Goal: Task Accomplishment & Management: Complete application form

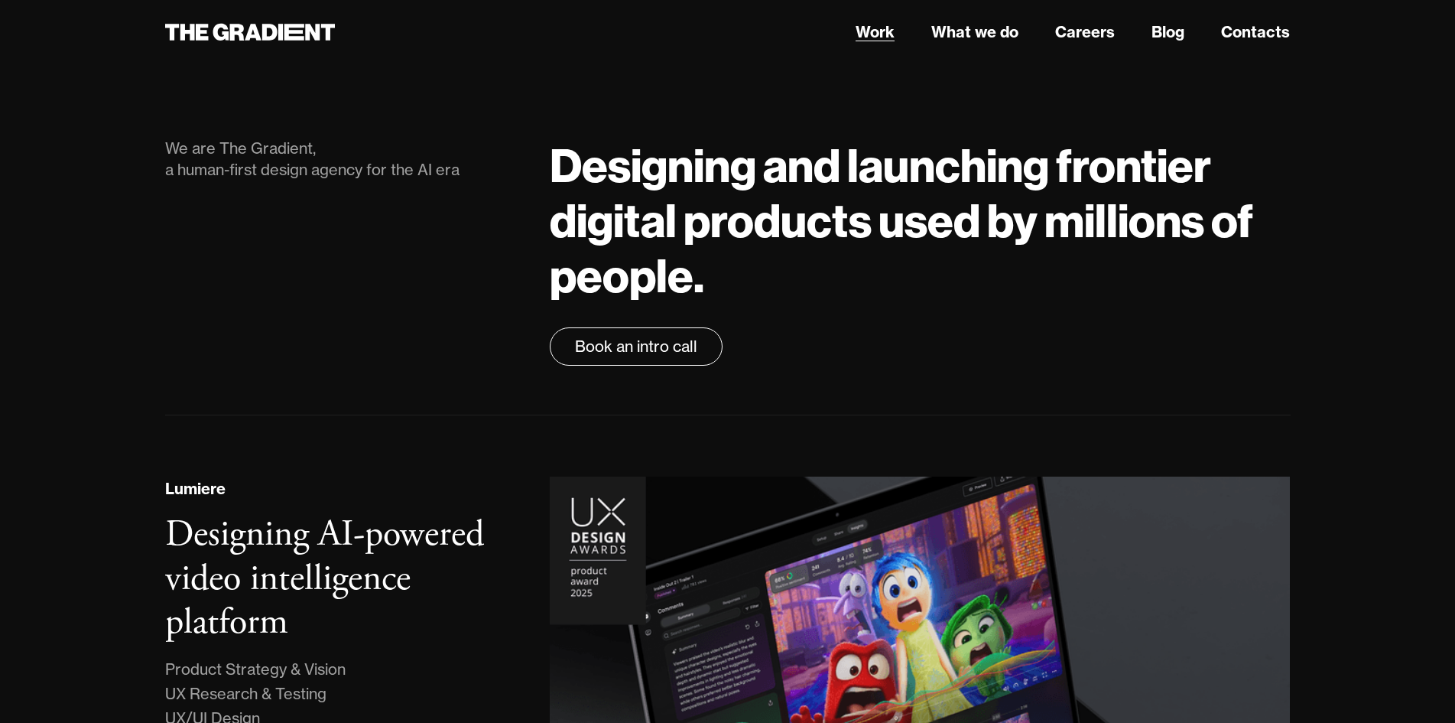
click at [872, 34] on link "Work" at bounding box center [875, 32] width 39 height 23
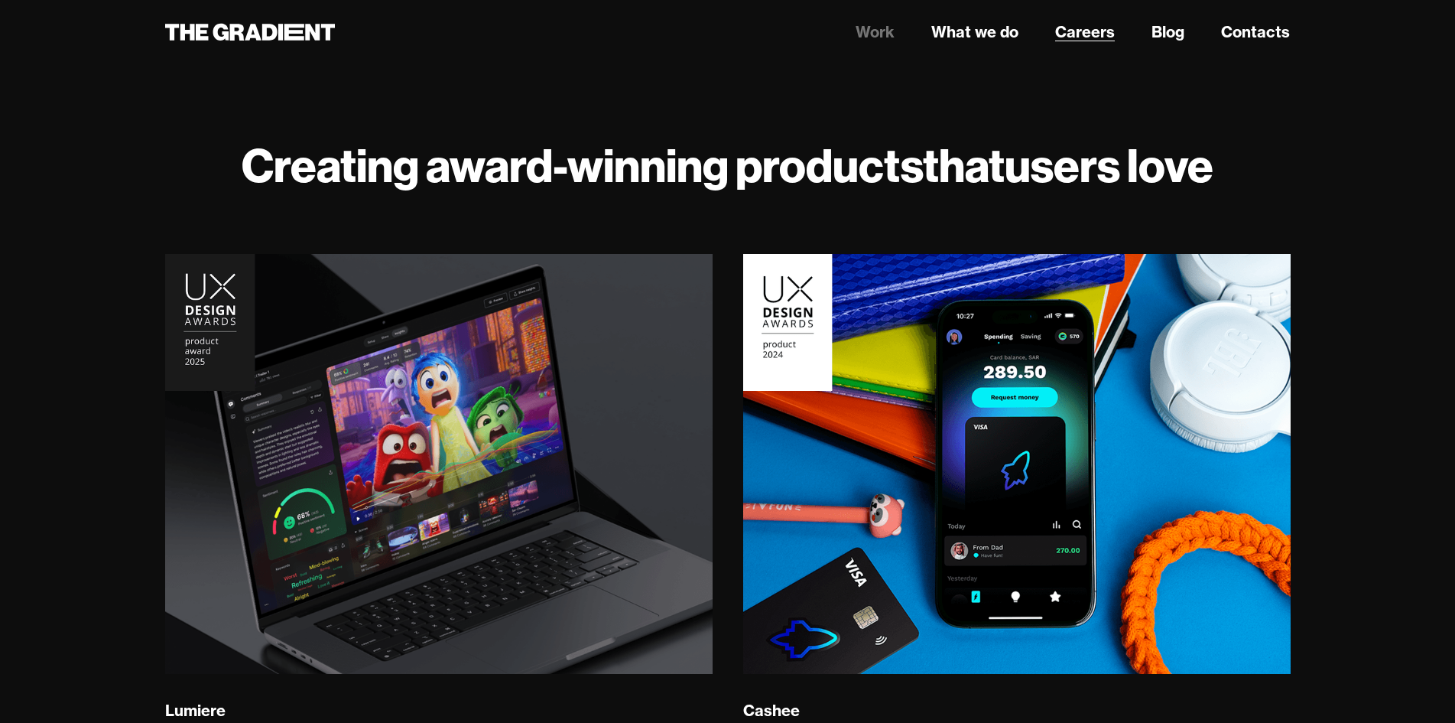
click at [1106, 24] on link "Careers" at bounding box center [1085, 32] width 60 height 23
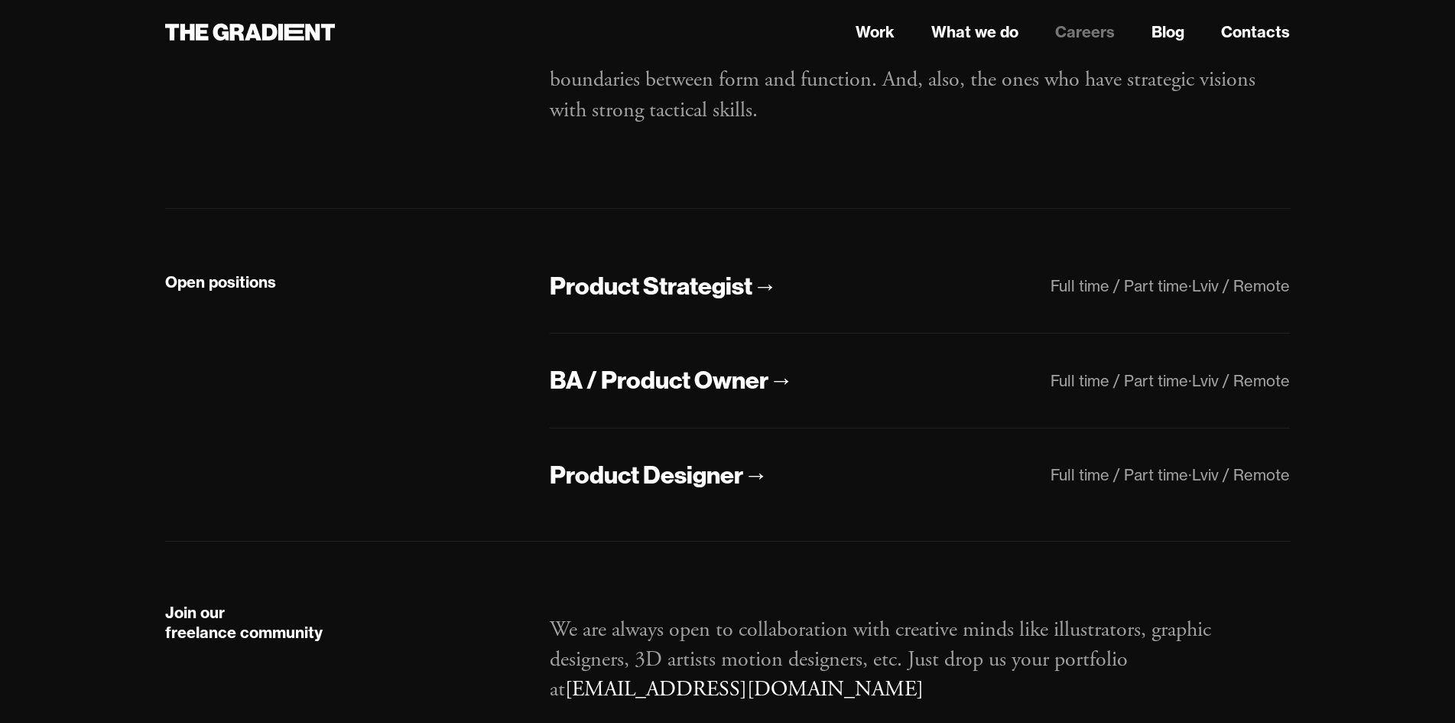
scroll to position [229, 0]
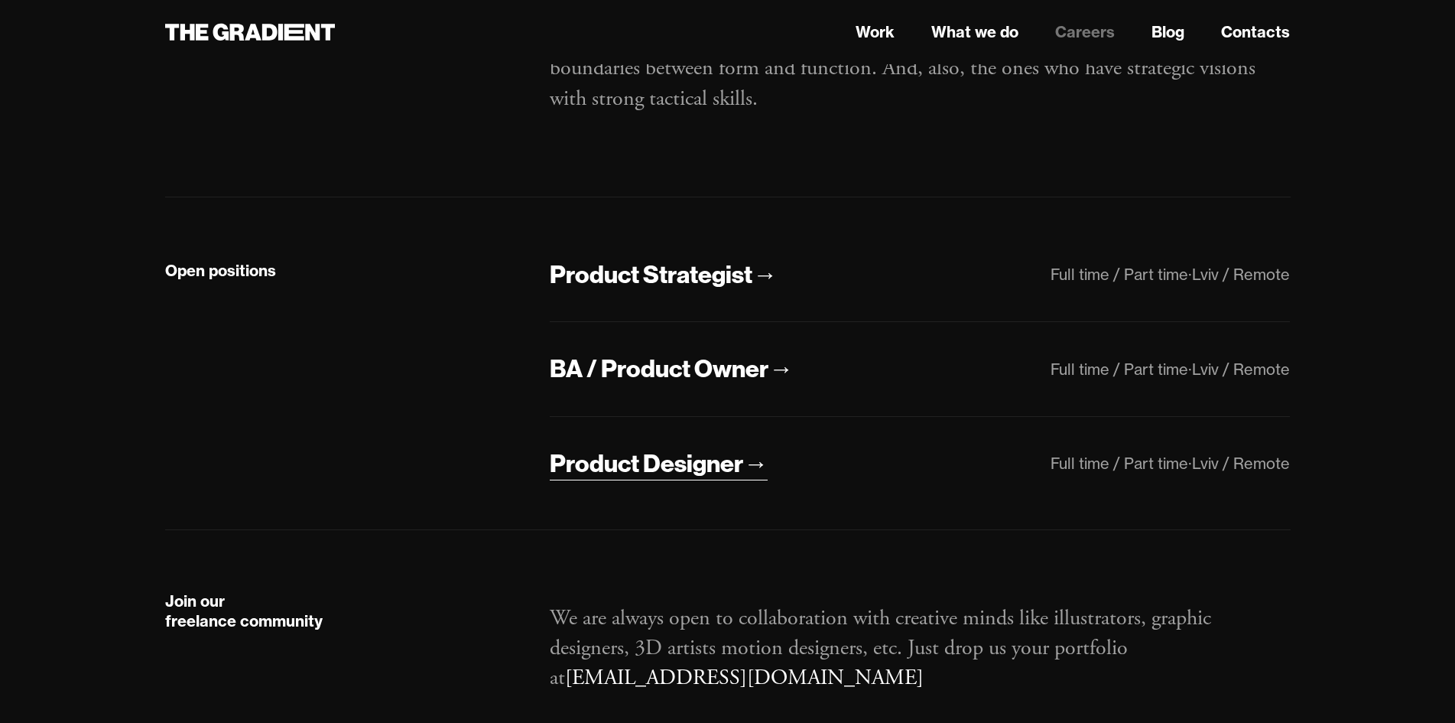
click at [726, 480] on link "Product Designer →" at bounding box center [659, 463] width 218 height 33
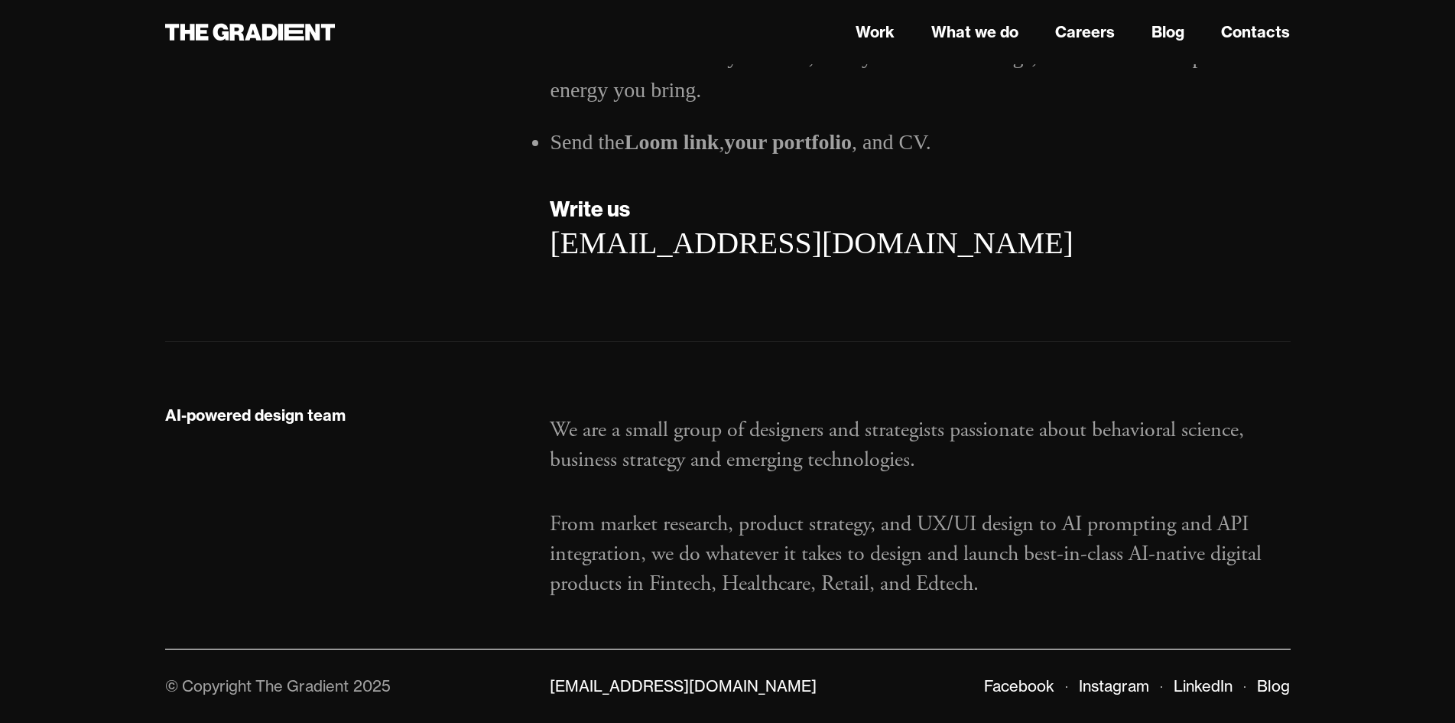
scroll to position [2576, 0]
